Goal: Task Accomplishment & Management: Use online tool/utility

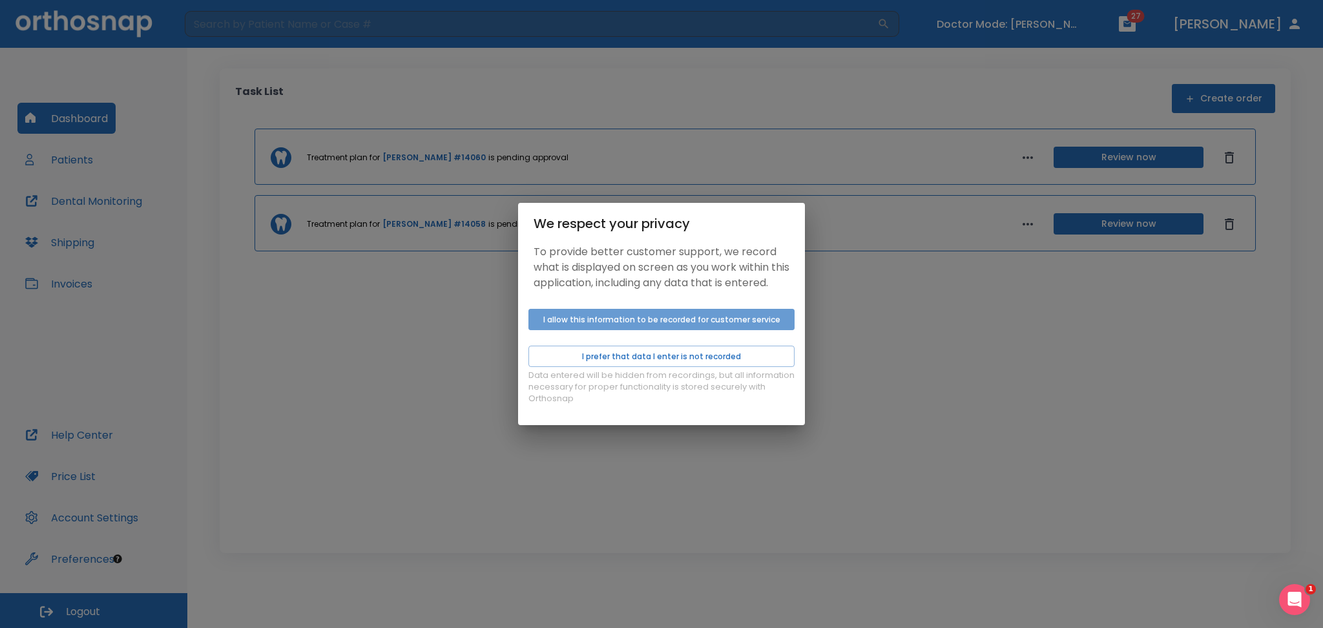
click at [579, 330] on button "I allow this information to be recorded for customer service" at bounding box center [662, 319] width 266 height 21
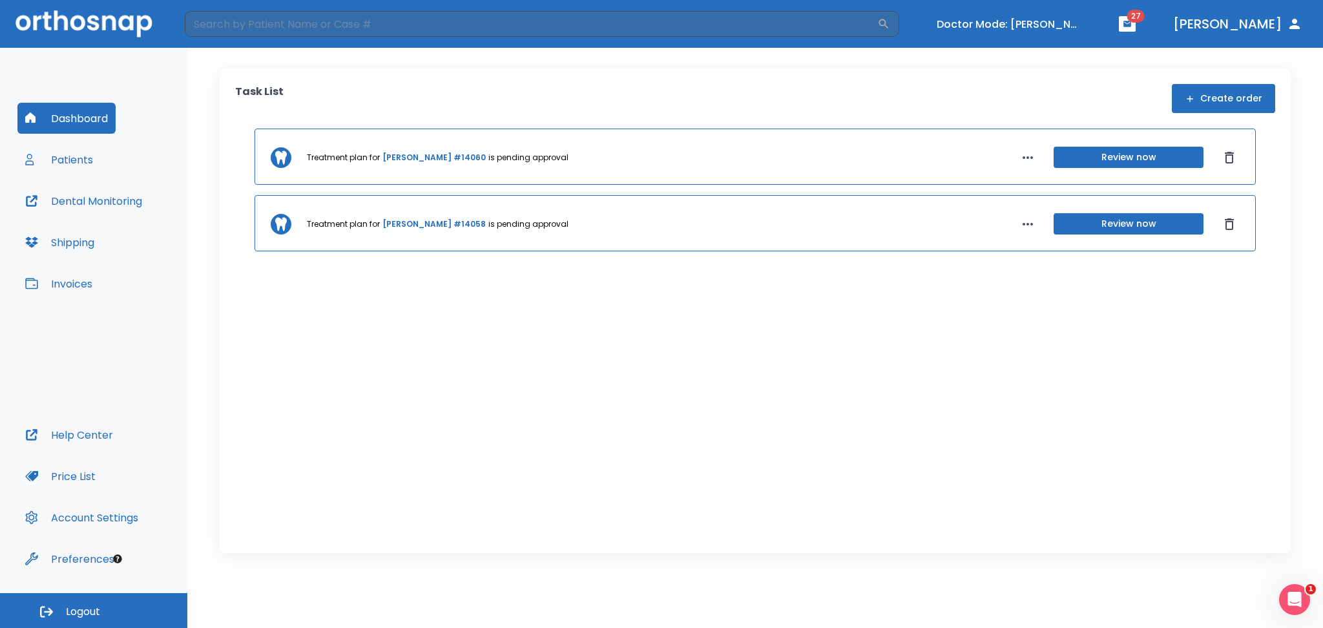
click at [63, 162] on button "Patients" at bounding box center [58, 159] width 83 height 31
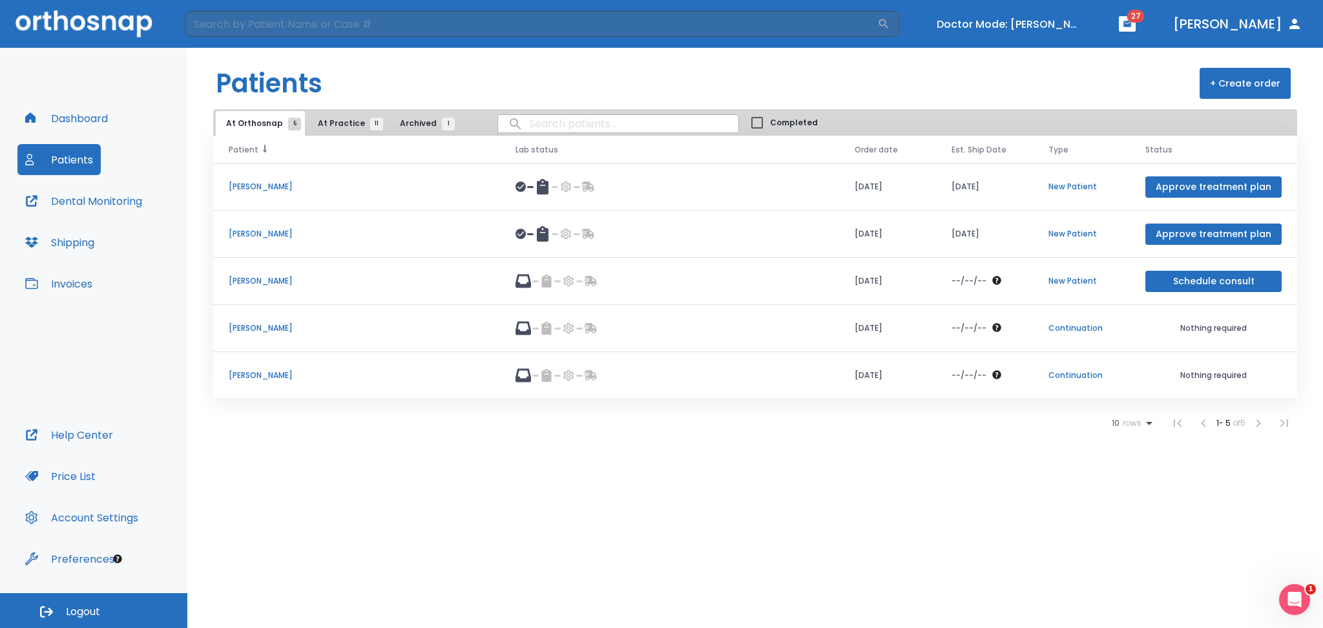
click at [362, 136] on th "Patient" at bounding box center [356, 150] width 287 height 28
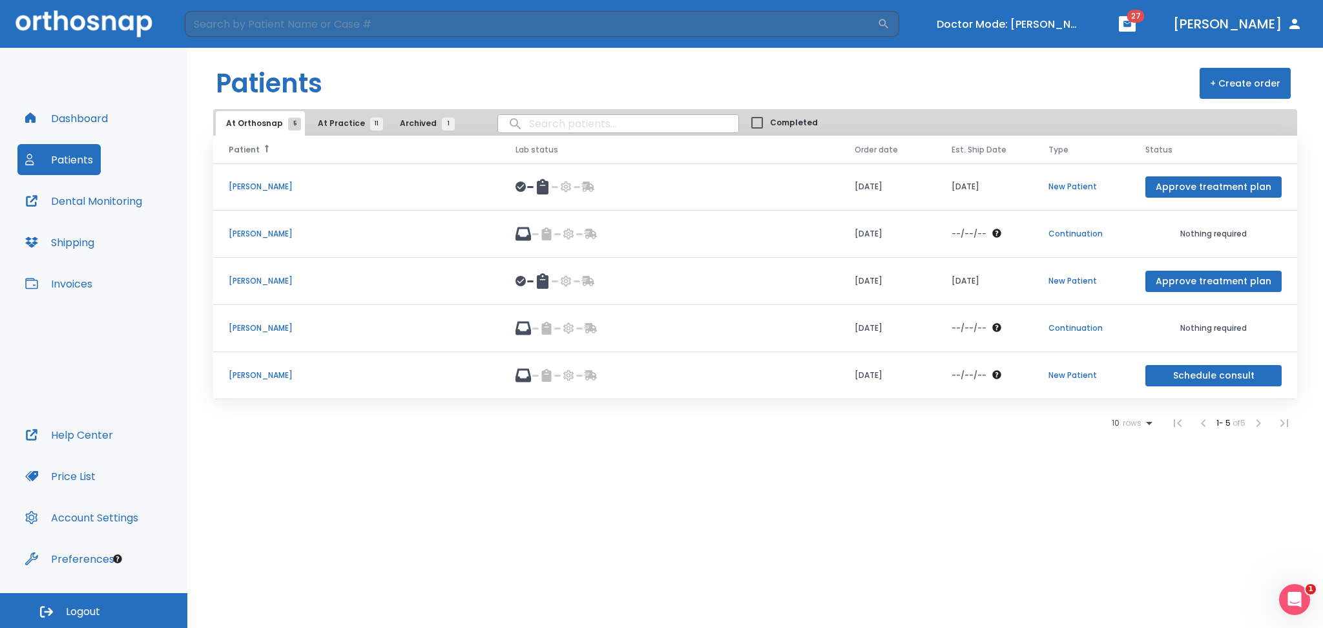
click at [337, 118] on span "At Practice 11" at bounding box center [347, 124] width 59 height 12
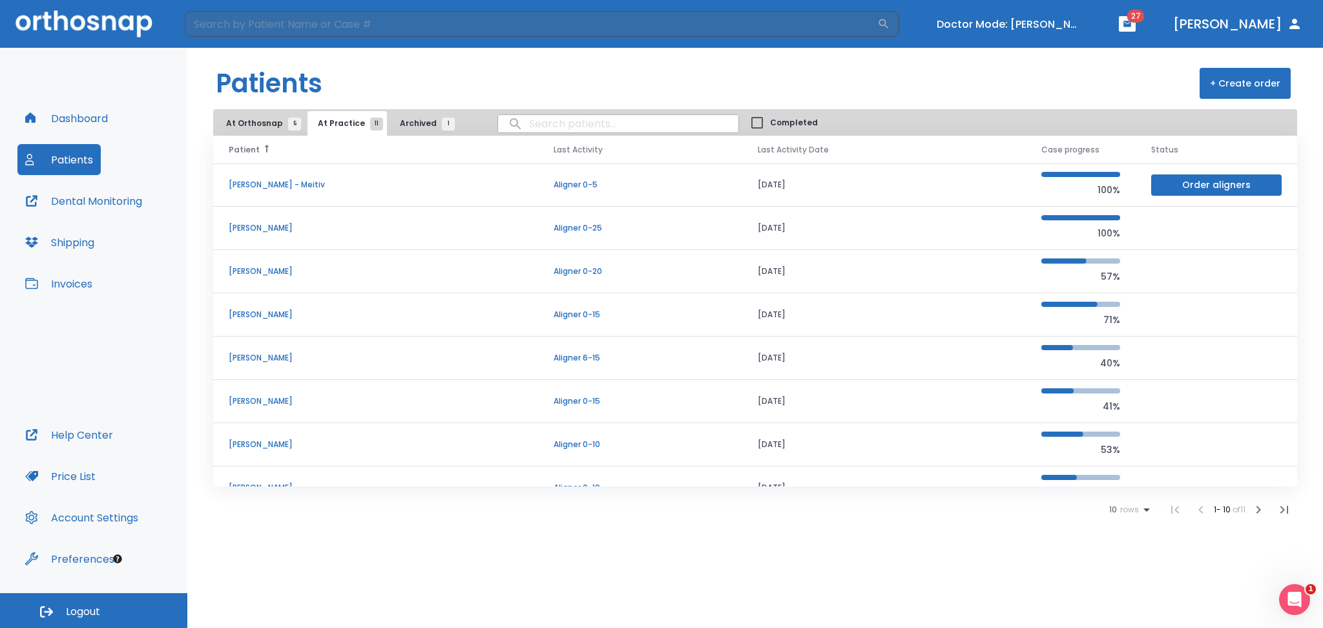
click at [275, 227] on p "[PERSON_NAME]" at bounding box center [376, 228] width 294 height 12
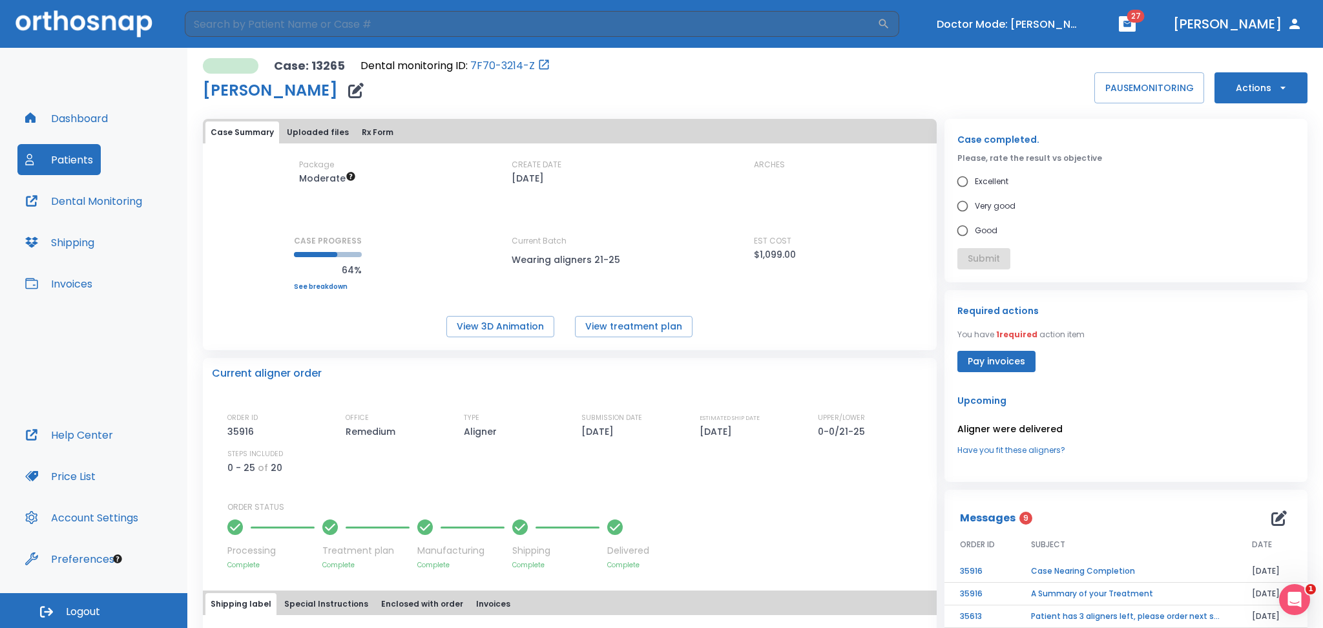
click at [1264, 92] on button "Actions" at bounding box center [1261, 87] width 93 height 31
click at [1237, 190] on p "Order Next Aligners" at bounding box center [1253, 190] width 73 height 12
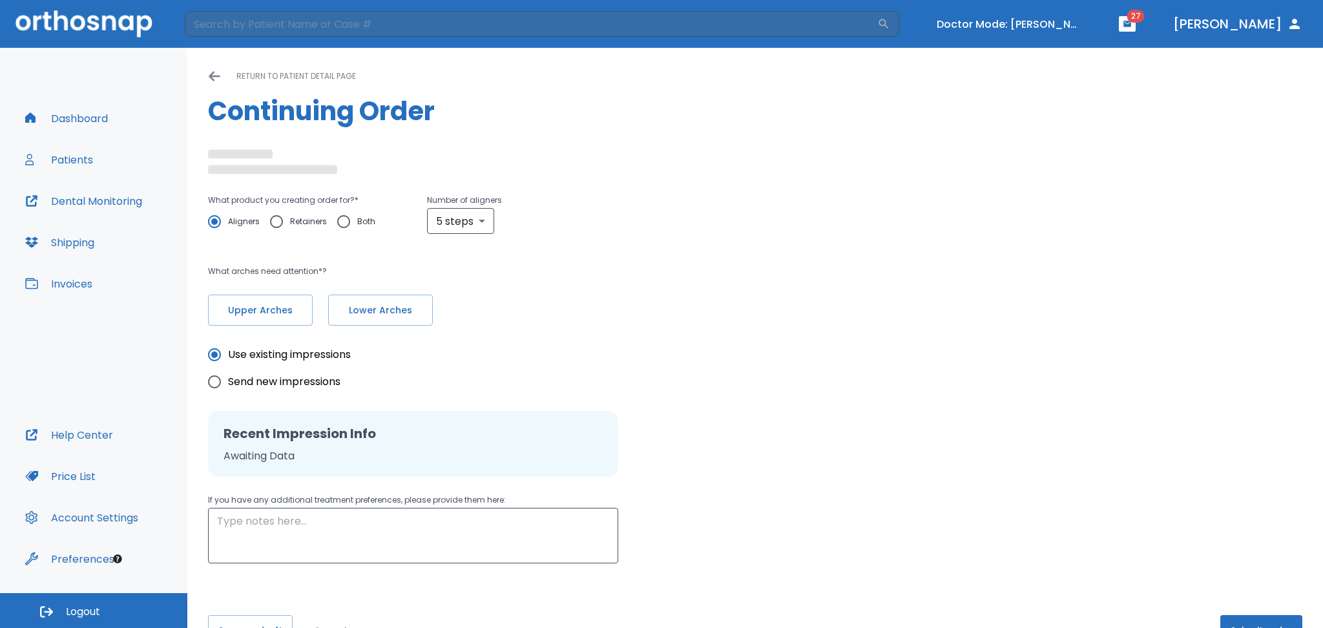
radio input "false"
radio input "true"
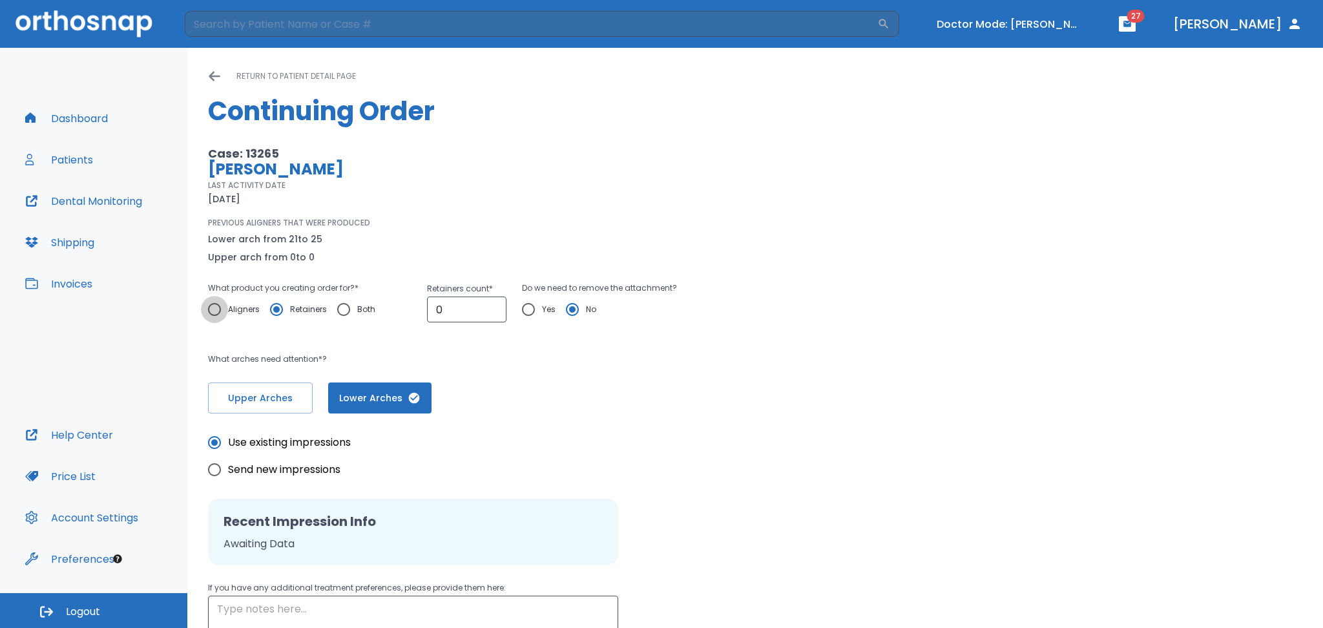
click at [209, 312] on input "Aligners" at bounding box center [214, 309] width 27 height 27
radio input "true"
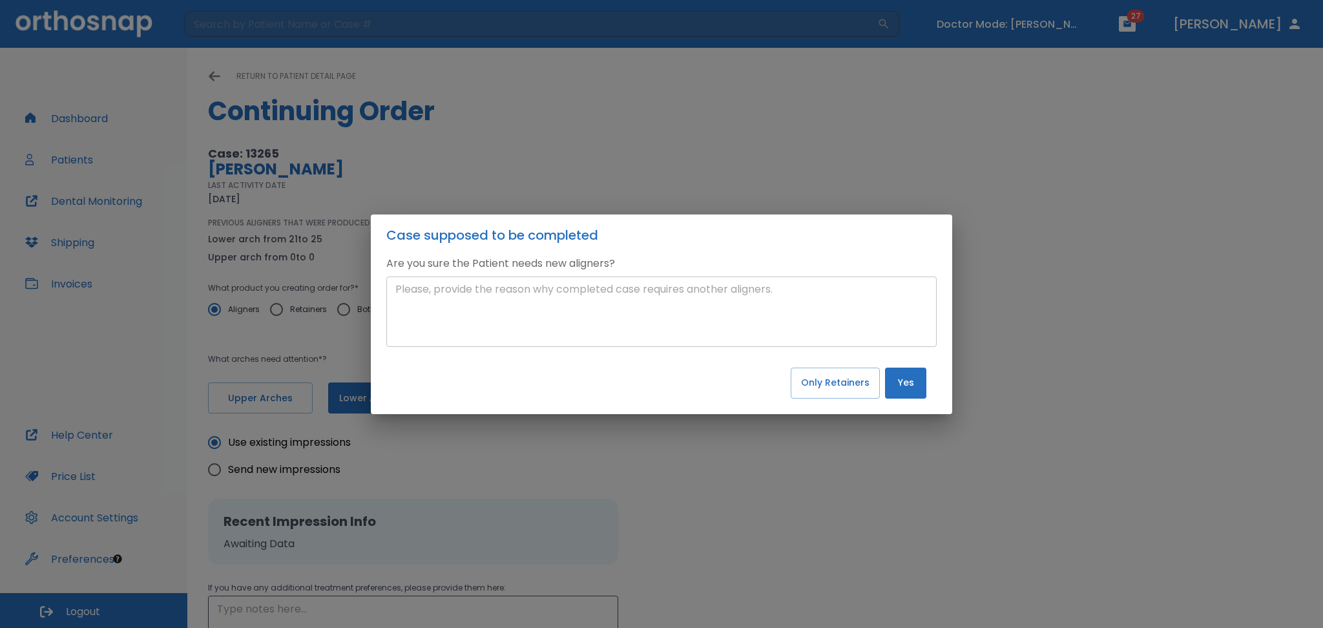
click at [443, 309] on textarea at bounding box center [661, 311] width 532 height 59
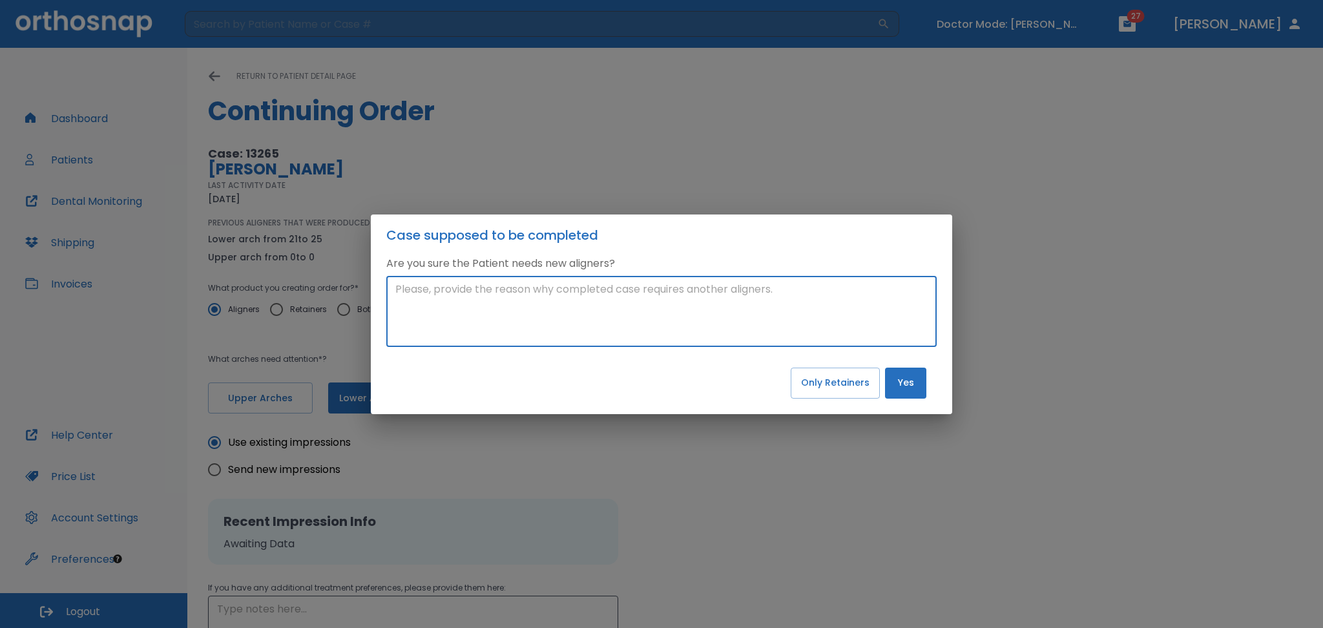
paste textarea "It looks like her case completed, but LA segment is not aligned. I need you to …"
type textarea "It looks like her case completed, but LA segment is not aligned. I need you to …"
click at [907, 376] on button "Yes" at bounding box center [905, 383] width 41 height 31
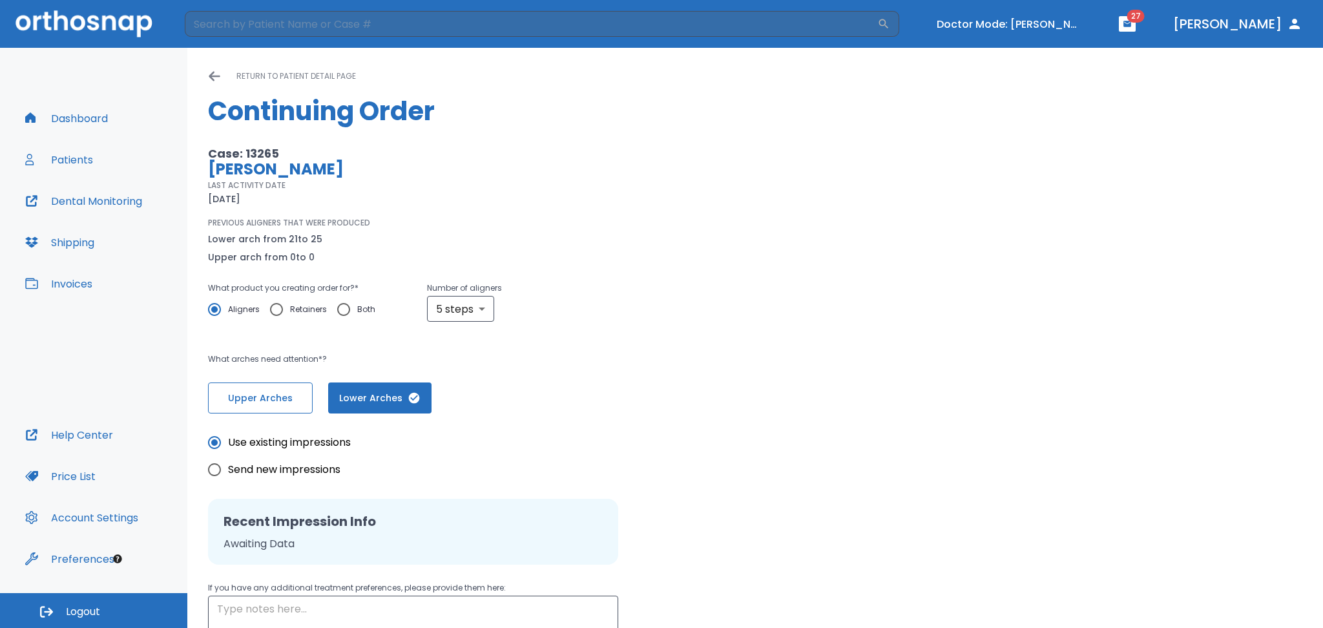
click at [260, 390] on button "Upper Arches" at bounding box center [260, 398] width 105 height 31
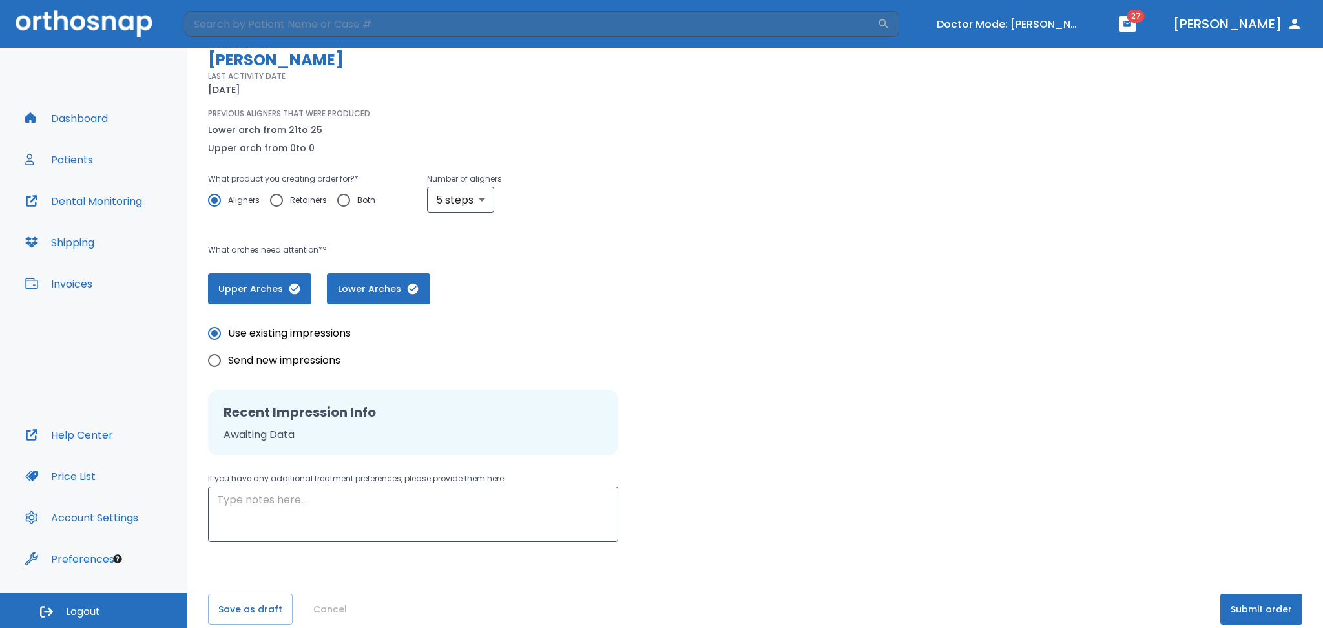
scroll to position [126, 0]
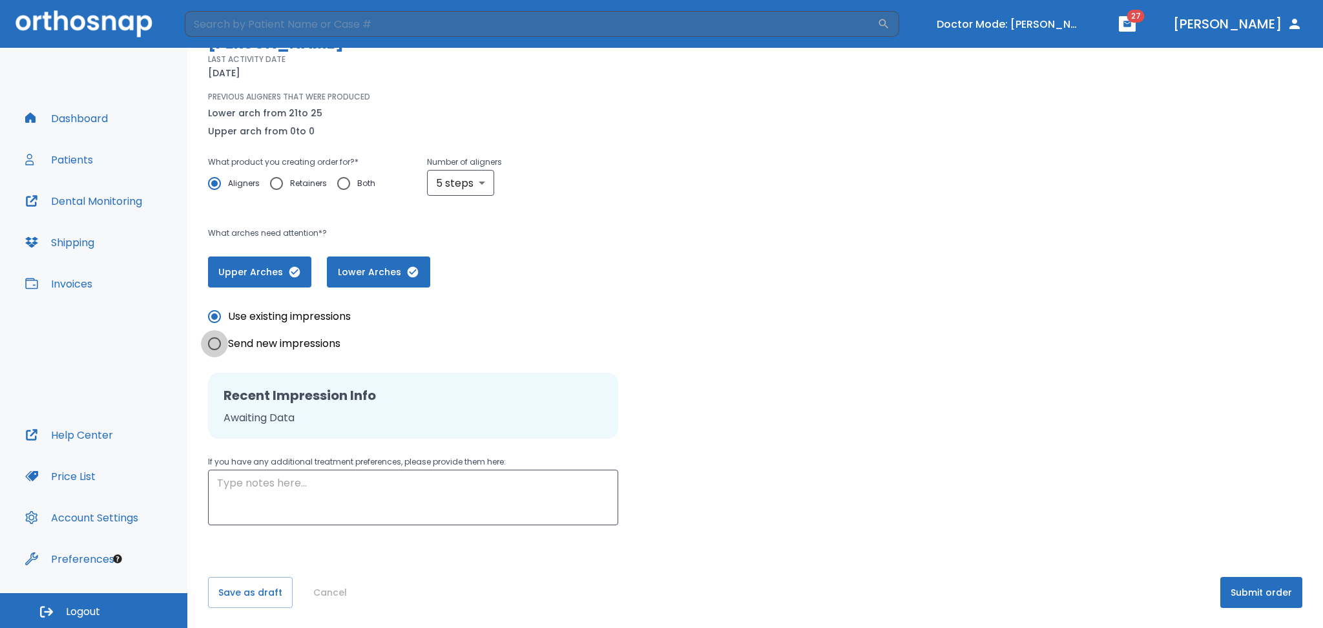
click at [213, 348] on input "Send new impressions" at bounding box center [214, 343] width 27 height 27
radio input "true"
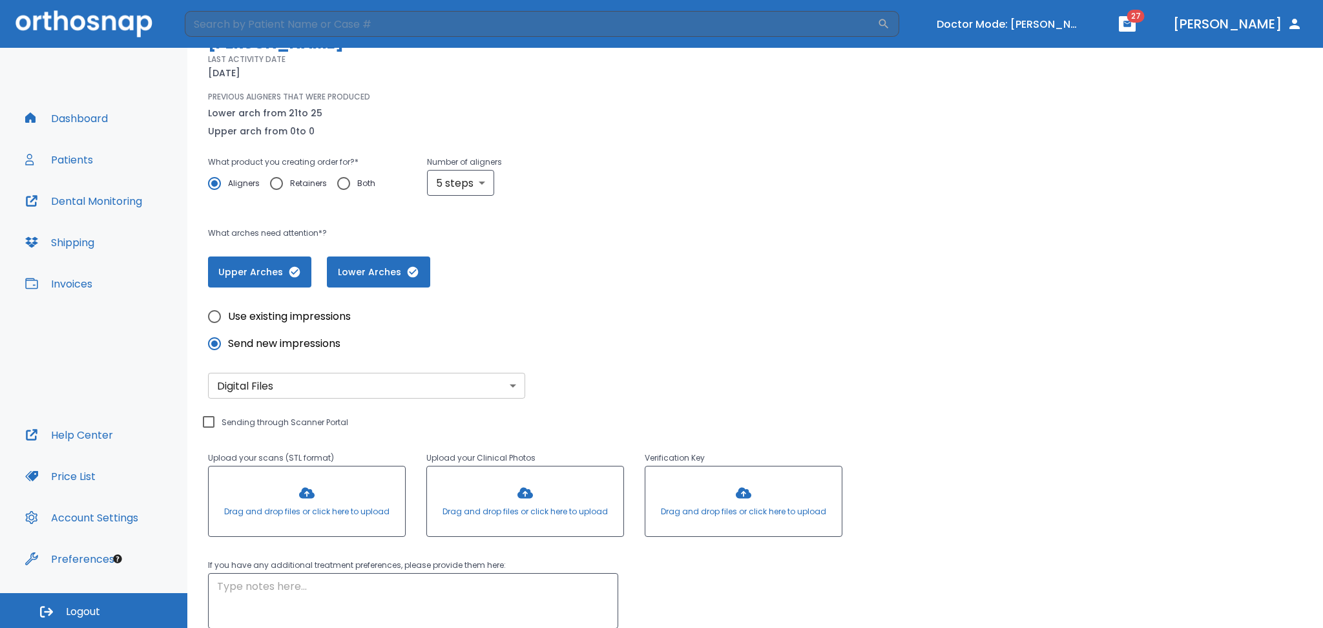
click at [246, 390] on body "​ Doctor Mode: Tamara Levit 27 Dr. Castellanos Dashboard Patients Dental Monito…" at bounding box center [661, 314] width 1323 height 628
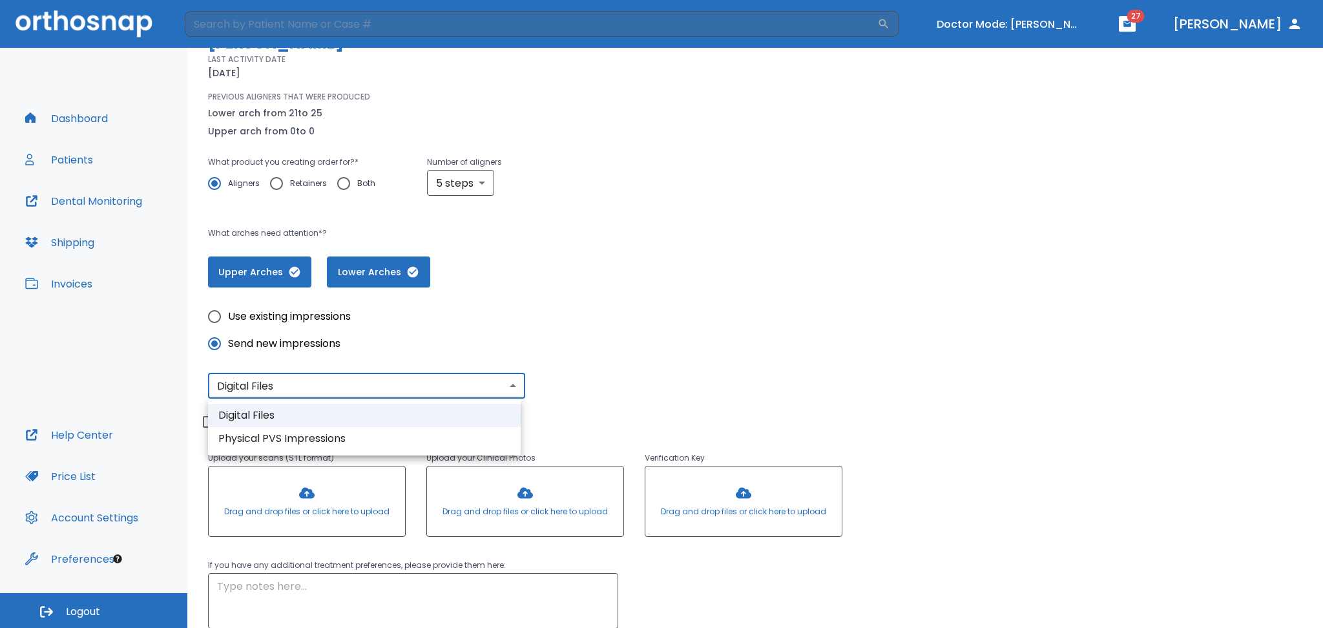
click at [252, 410] on li "Digital Files" at bounding box center [364, 415] width 313 height 23
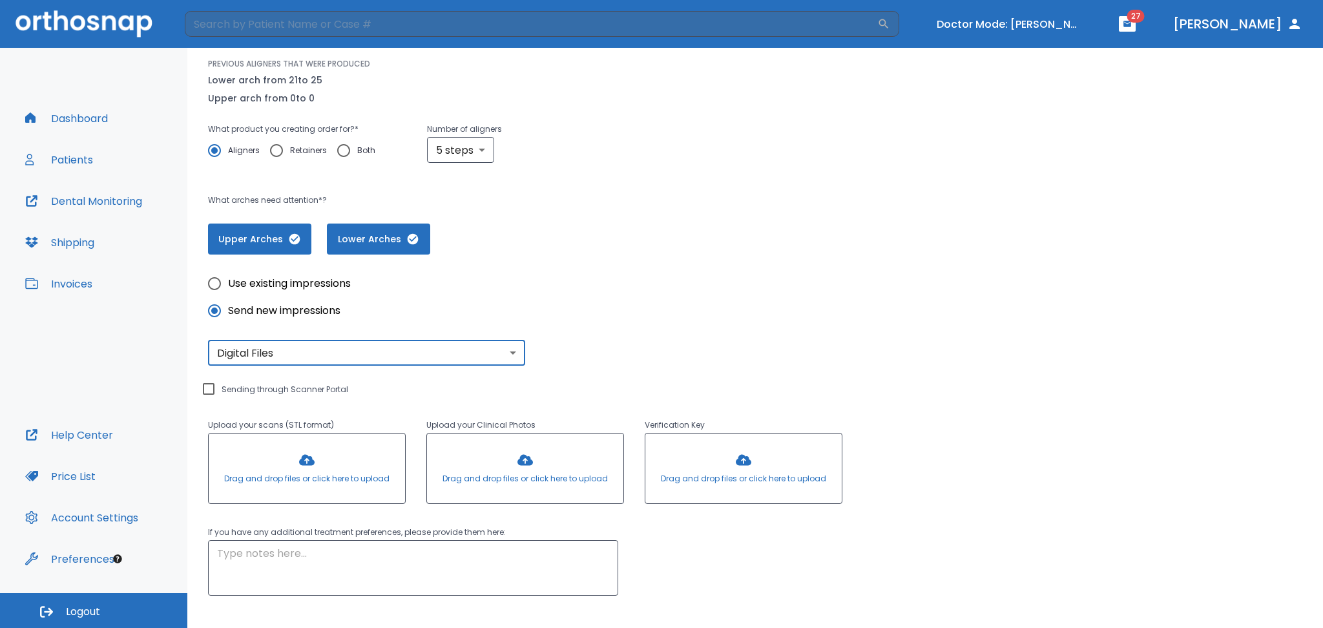
scroll to position [212, 0]
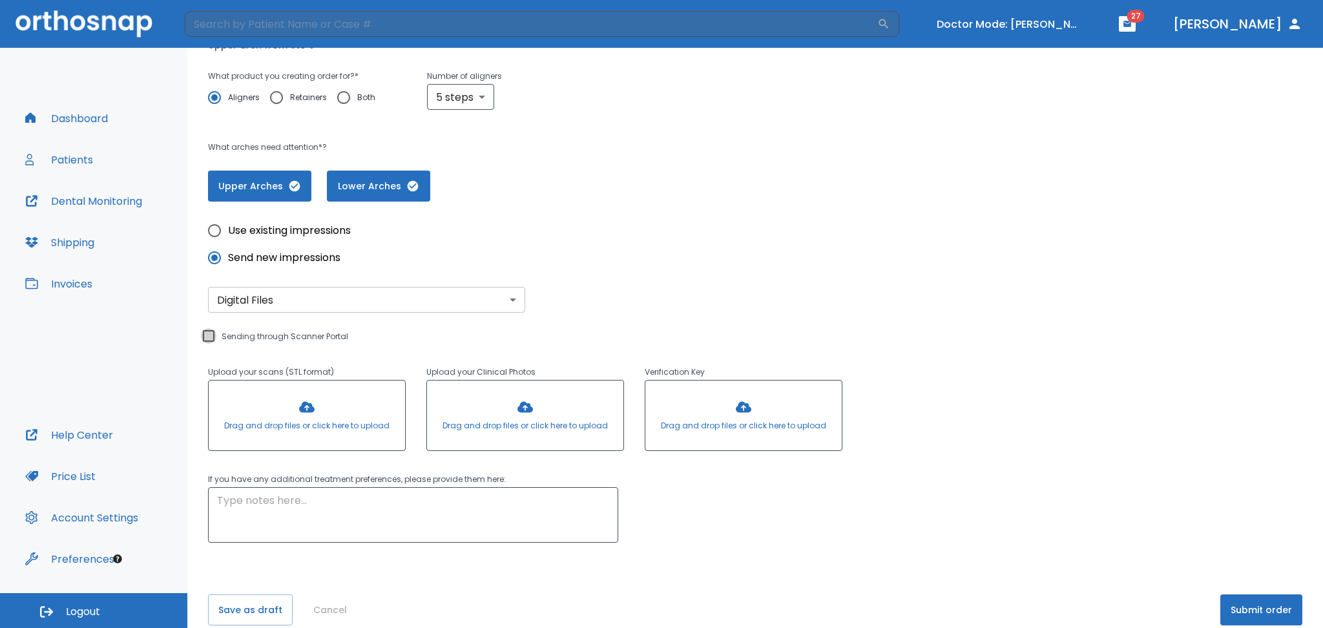
click at [207, 335] on input "Sending through Scanner Portal" at bounding box center [209, 336] width 16 height 16
checkbox input "true"
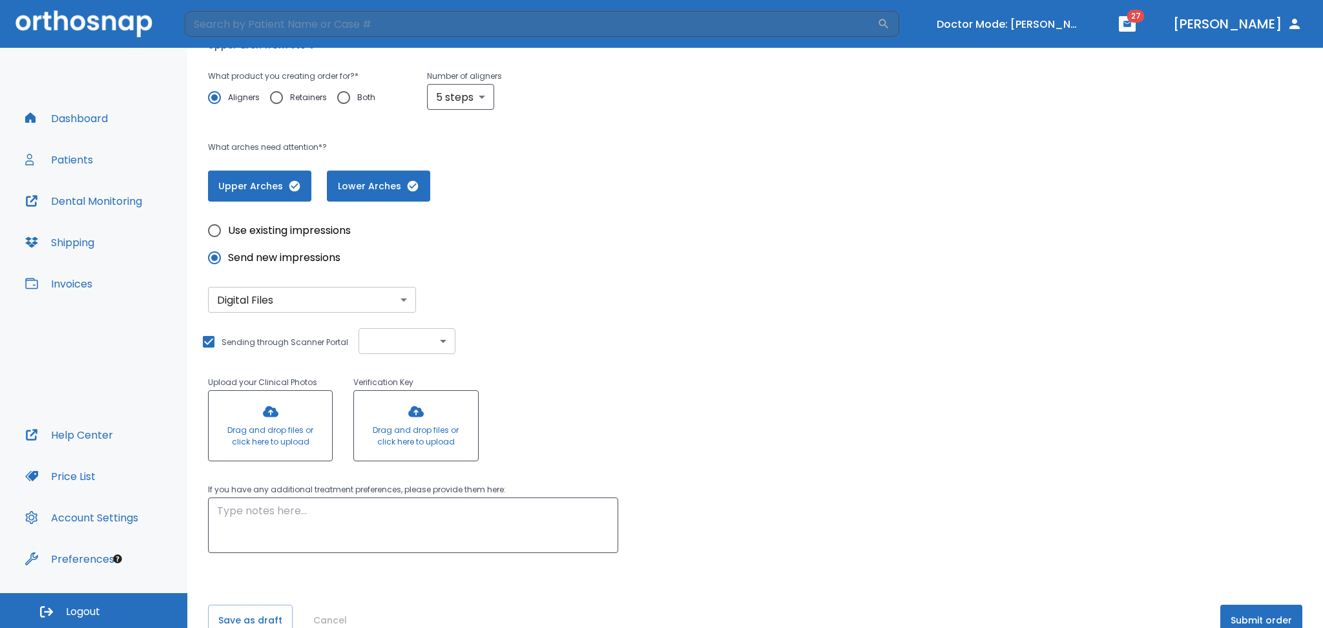
click at [395, 332] on body "​ Doctor Mode: Tamara Levit 27 Dr. Castellanos Dashboard Patients Dental Monito…" at bounding box center [661, 314] width 1323 height 628
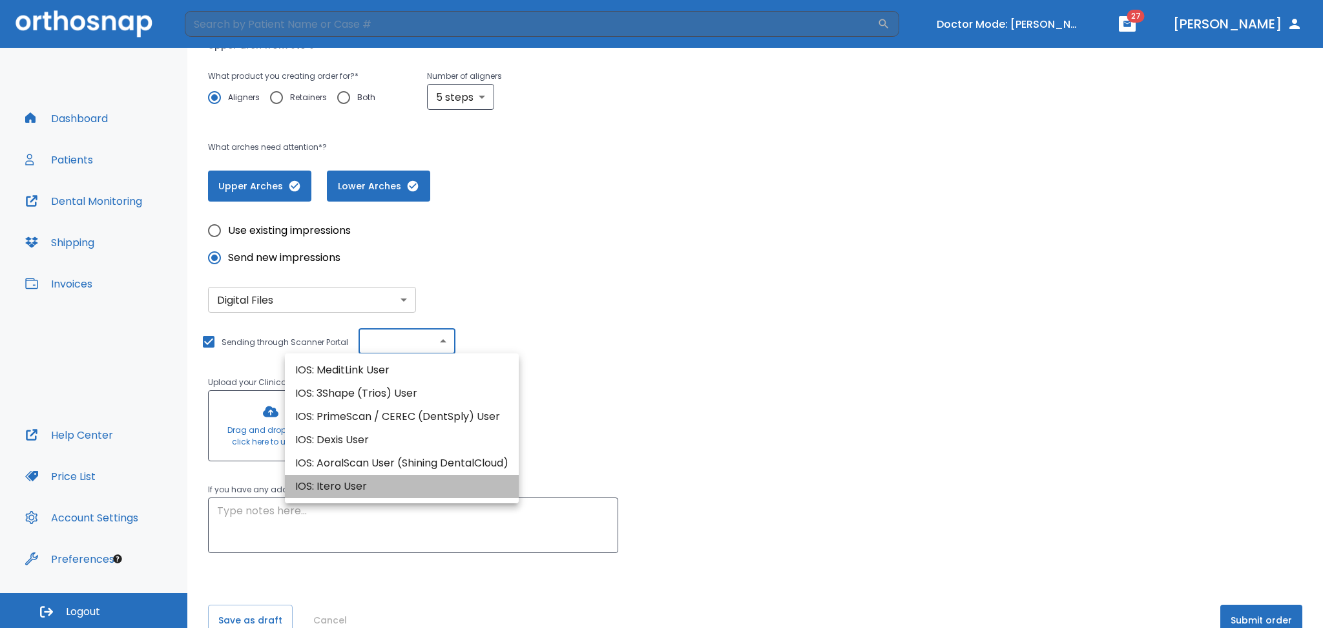
click at [352, 485] on li "IOS: Itero User" at bounding box center [402, 486] width 234 height 23
type input "IOS: Itero User"
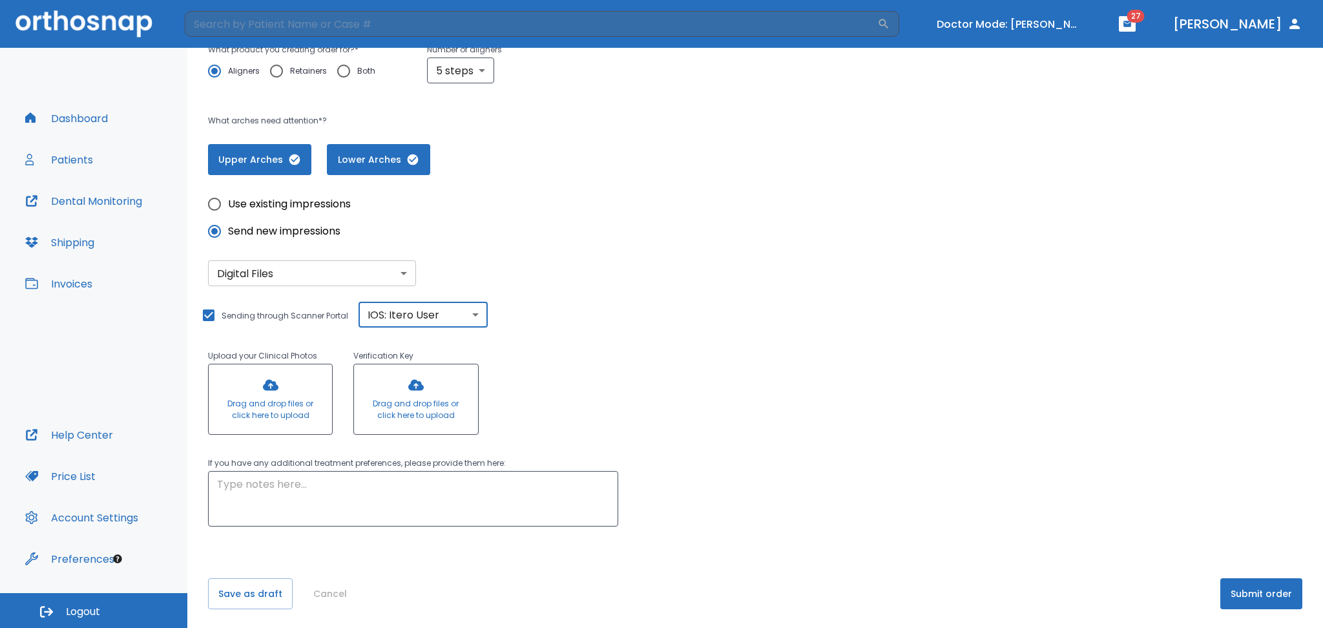
scroll to position [240, 0]
click at [414, 484] on textarea at bounding box center [413, 498] width 392 height 45
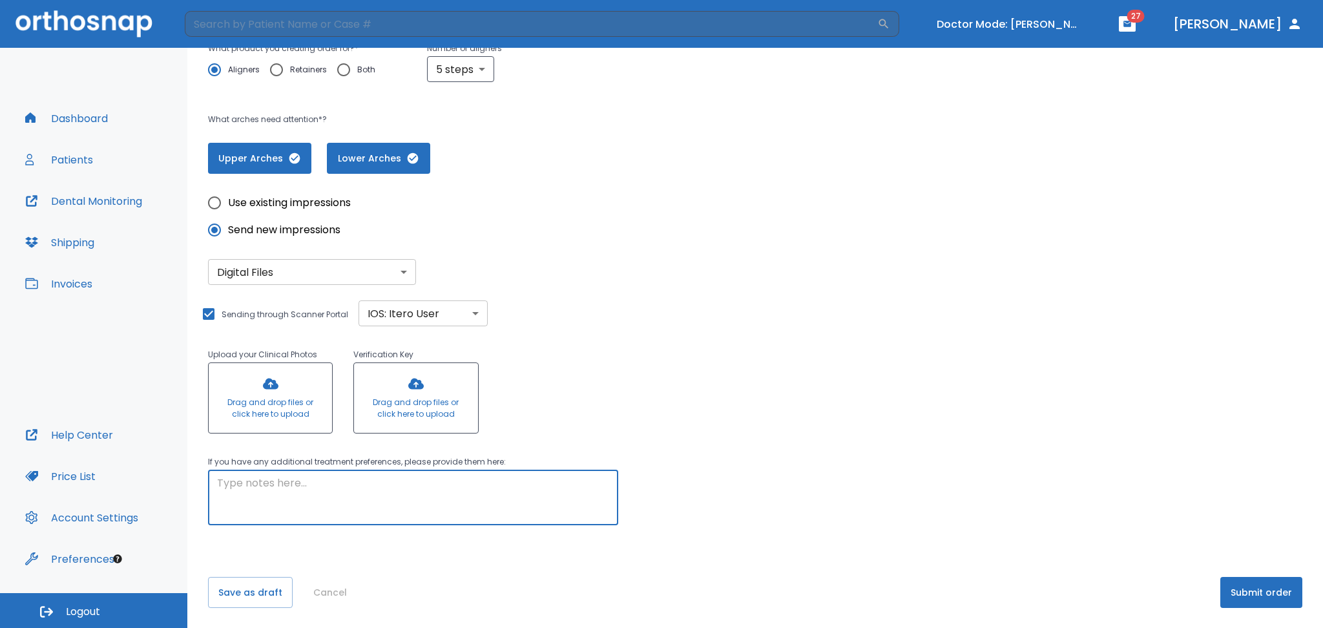
paste textarea "It looks like her case completed, but LA segment is not aligned. I need you to …"
type textarea "It looks like her case completed, but LA segment is not aligned. I need you to …"
click at [1248, 593] on button "Submit order" at bounding box center [1262, 592] width 82 height 31
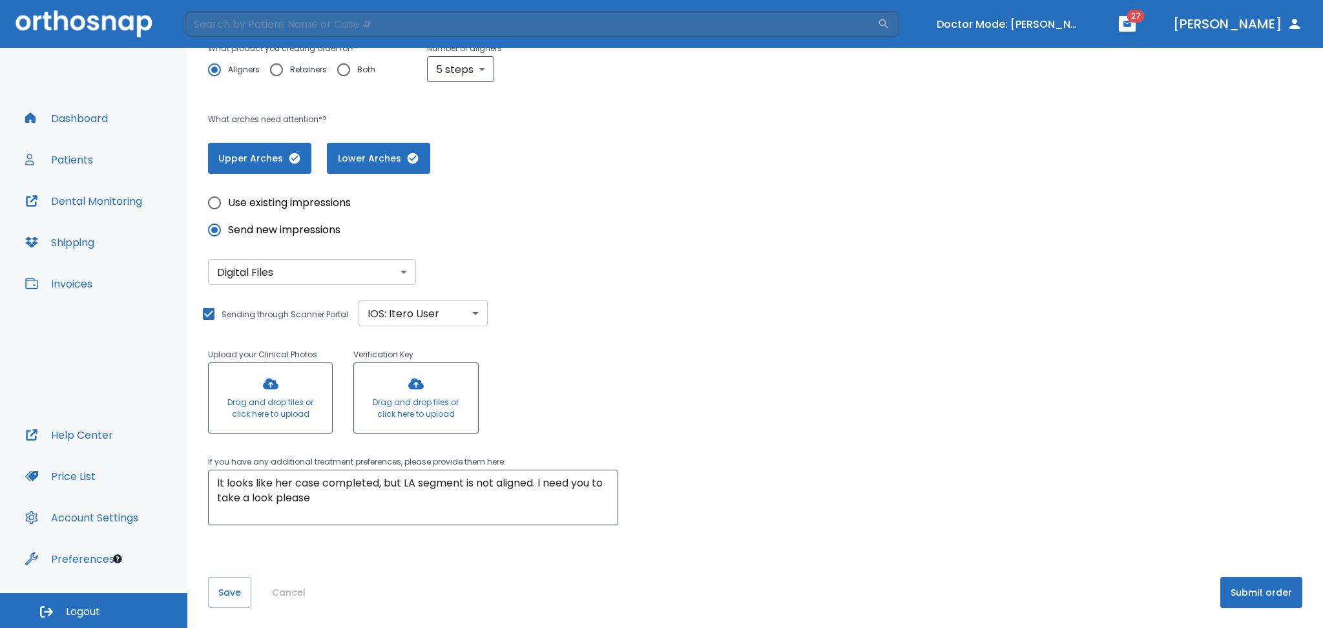
click at [1248, 593] on button "Submit order" at bounding box center [1262, 592] width 82 height 31
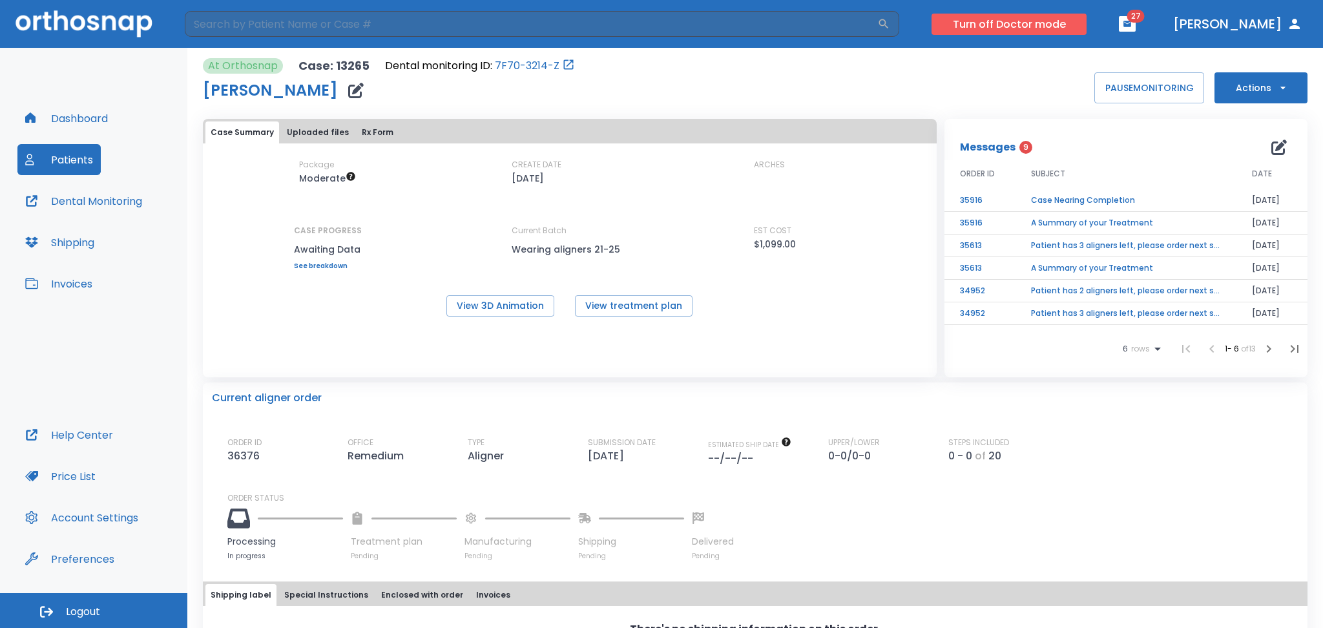
click at [986, 27] on button "Turn off Doctor mode" at bounding box center [1009, 24] width 155 height 21
